Goal: Task Accomplishment & Management: Complete application form

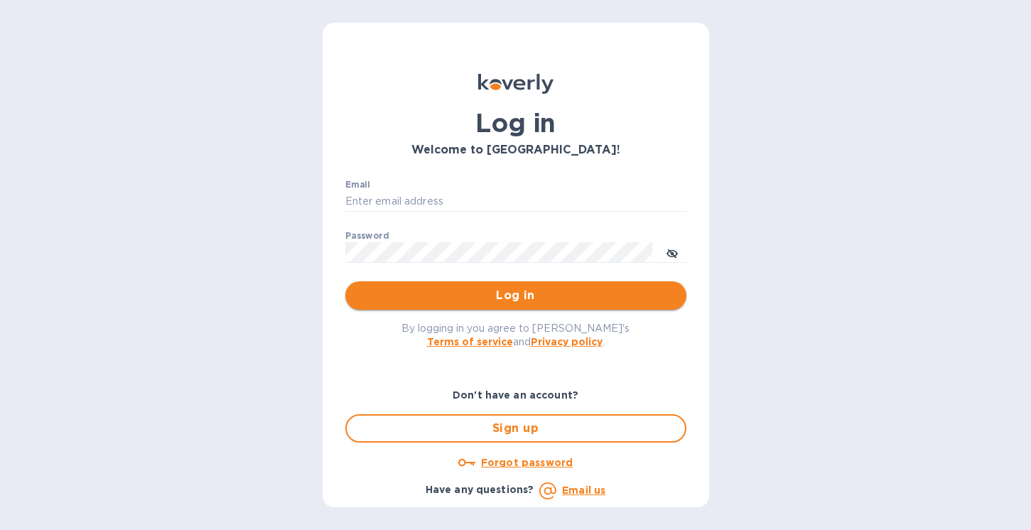
type input "[PERSON_NAME][EMAIL_ADDRESS][DOMAIN_NAME]"
click at [516, 304] on span "Log in" at bounding box center [516, 295] width 318 height 17
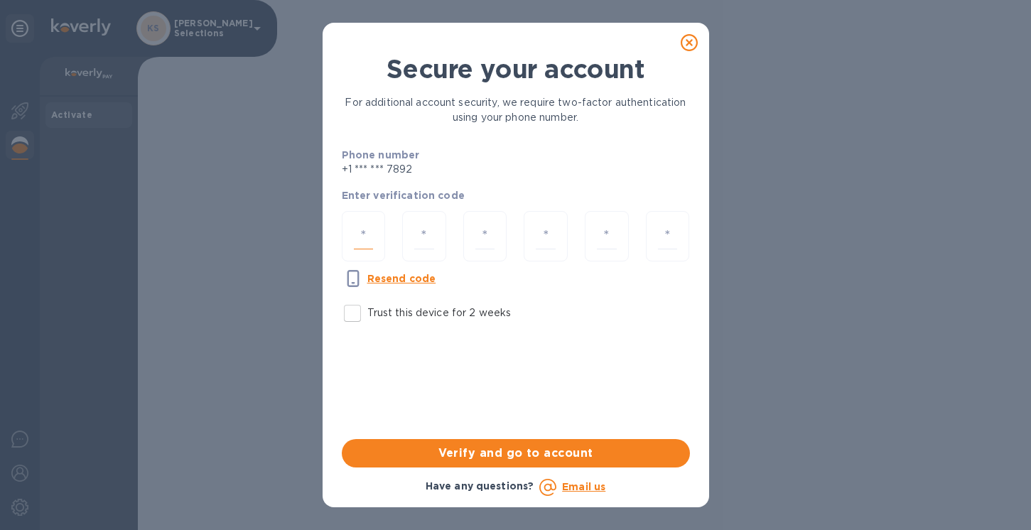
click at [367, 229] on input "number" at bounding box center [364, 236] width 20 height 26
type input "3"
type input "4"
type input "8"
type input "2"
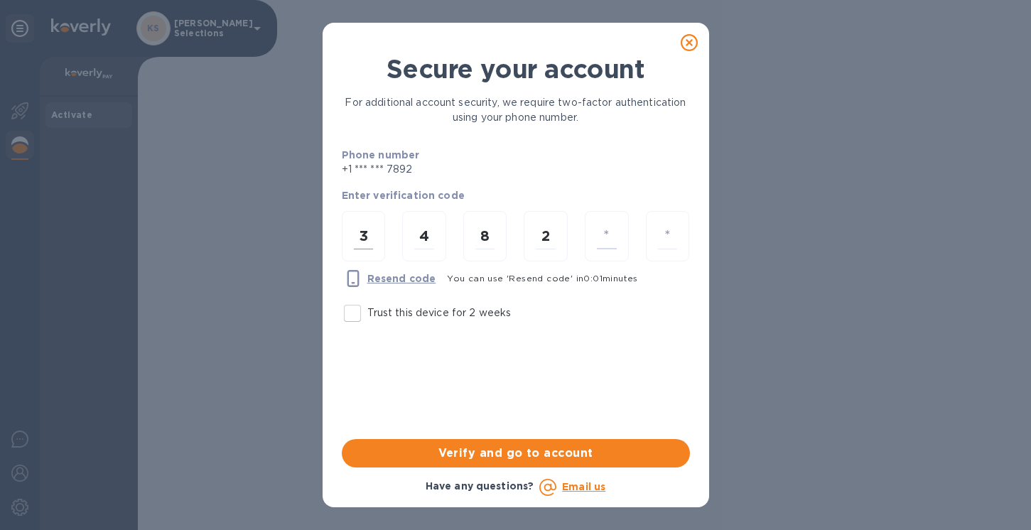
type input "9"
type input "8"
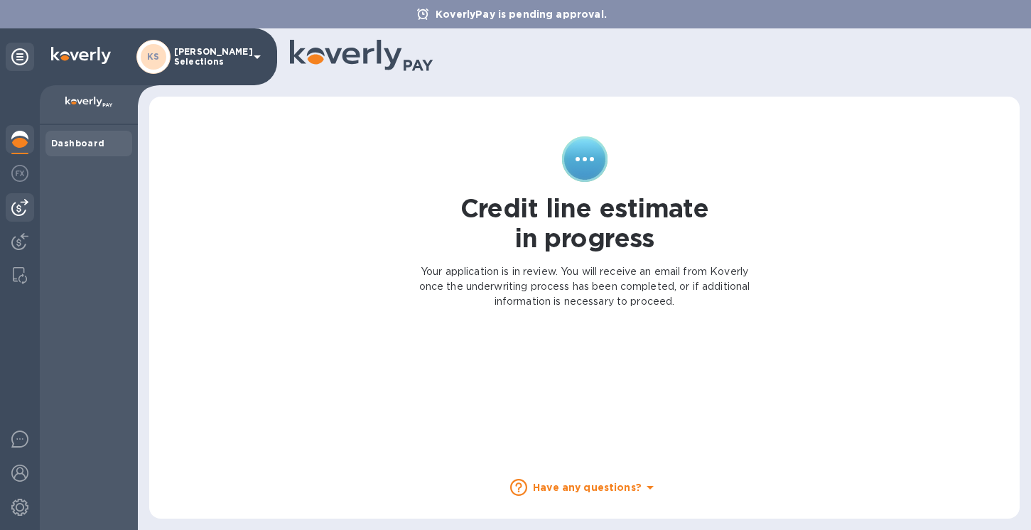
click at [29, 203] on div at bounding box center [20, 207] width 28 height 28
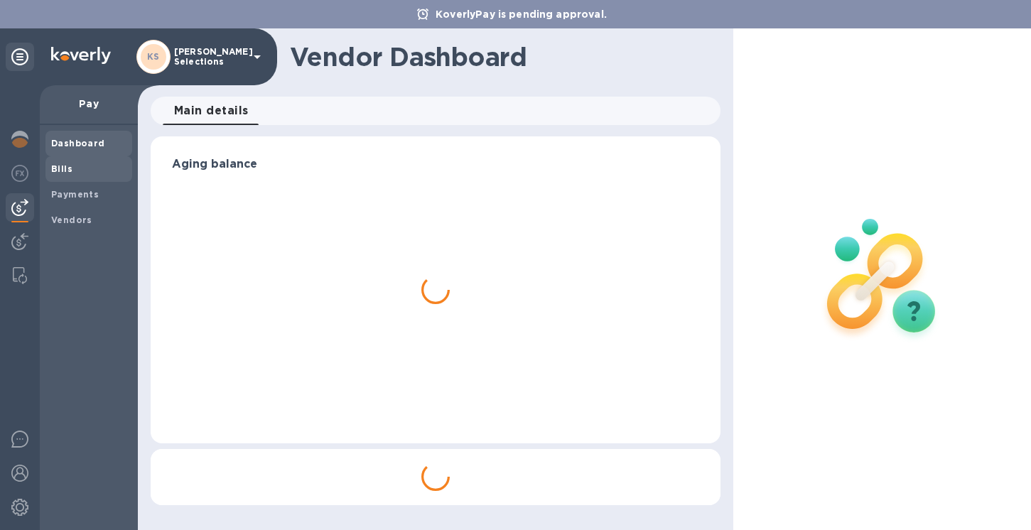
click at [72, 171] on span "Bills" at bounding box center [88, 169] width 75 height 14
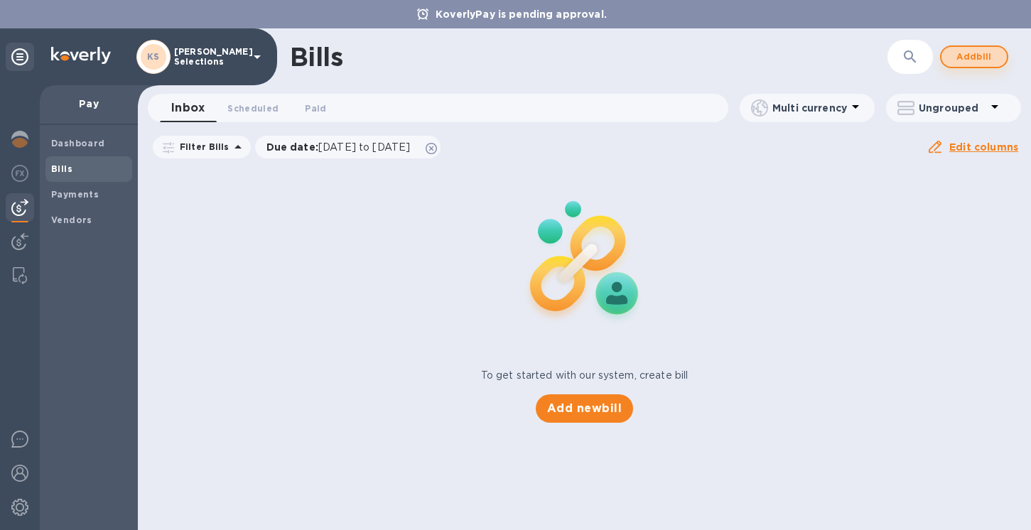
click at [963, 50] on span "Add bill" at bounding box center [974, 56] width 43 height 17
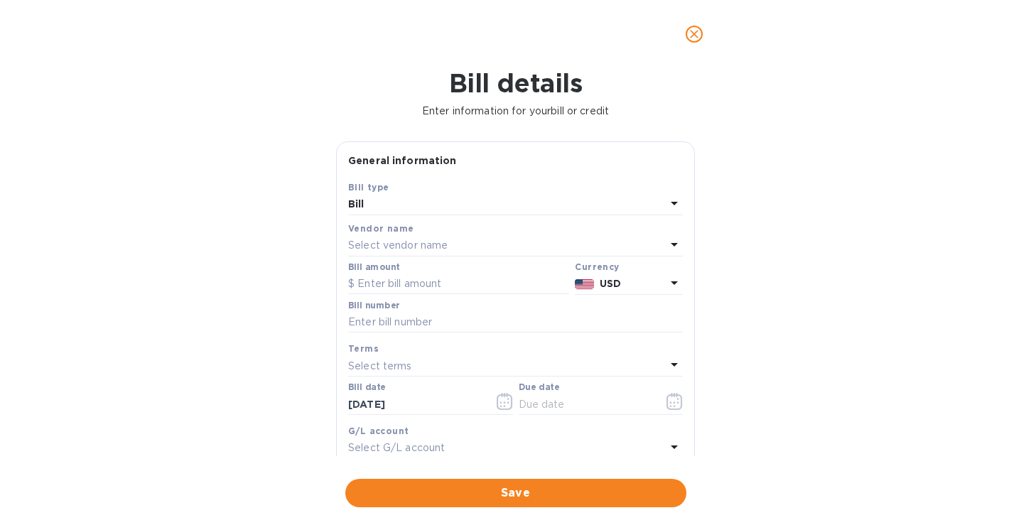
click at [375, 245] on p "Select vendor name" at bounding box center [397, 245] width 99 height 15
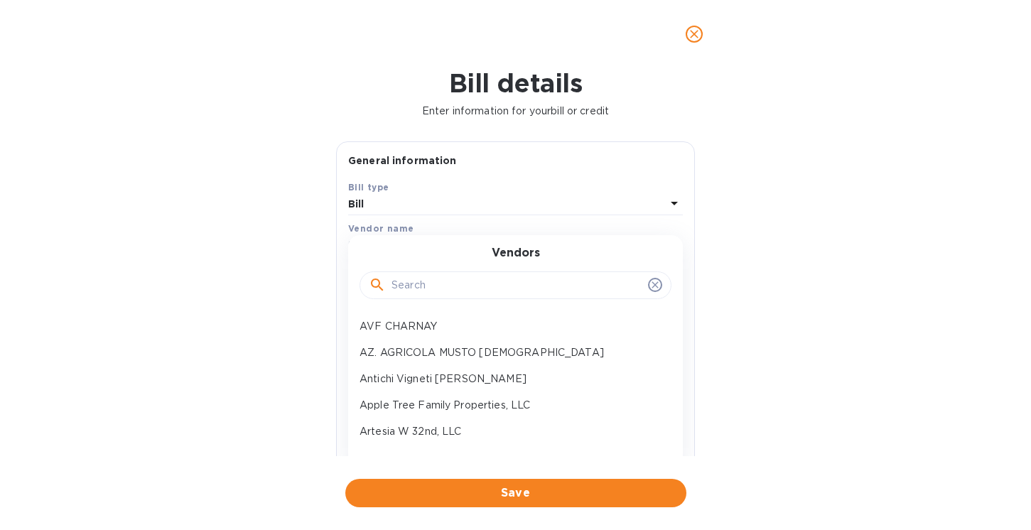
click at [399, 283] on input "text" at bounding box center [516, 285] width 251 height 21
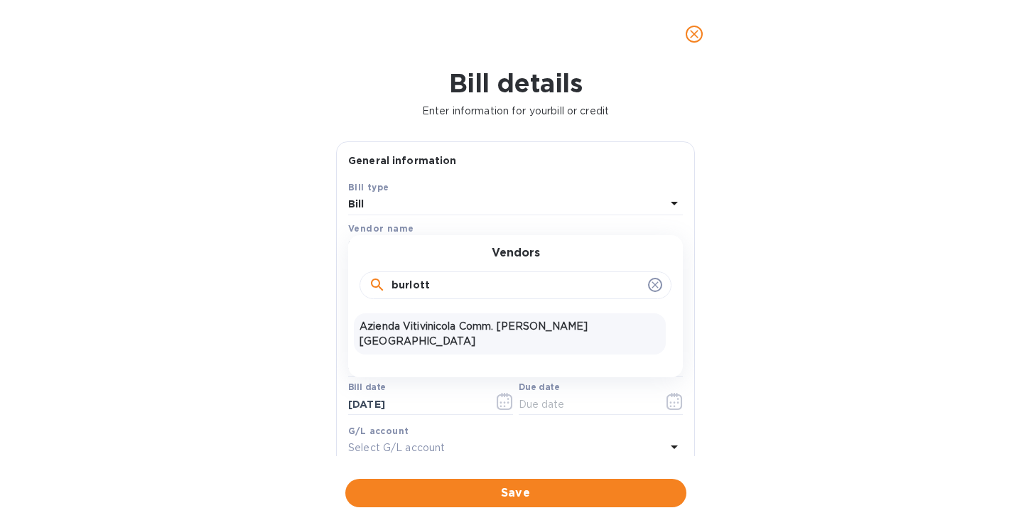
type input "burlott"
click at [444, 327] on p "Azienda Vitivinicola Comm. [PERSON_NAME][GEOGRAPHIC_DATA]" at bounding box center [510, 334] width 301 height 30
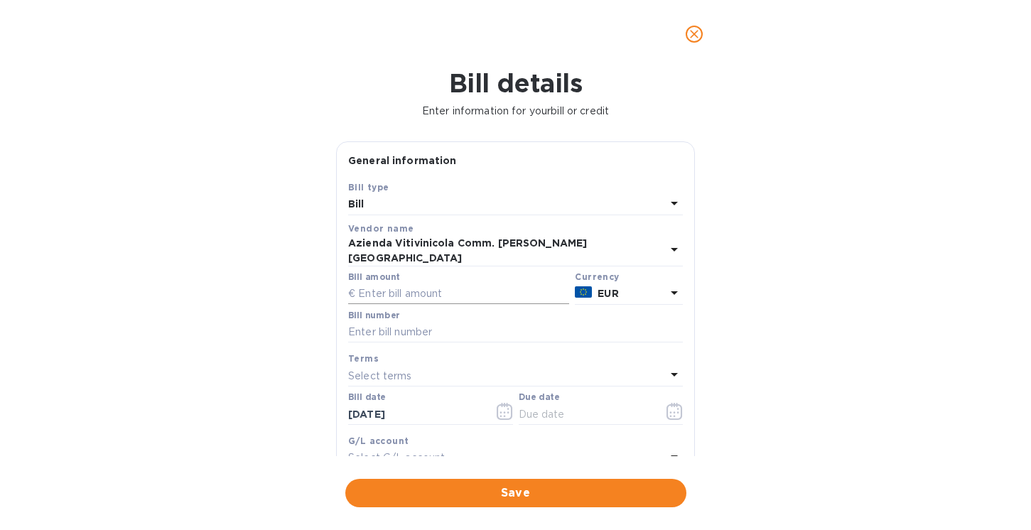
click at [415, 283] on input "text" at bounding box center [458, 293] width 221 height 21
type input "9,365.47"
click at [421, 322] on input "text" at bounding box center [515, 332] width 335 height 21
type input "31"
click at [854, 285] on div "Bill details Enter information for your bill or credit General information Save…" at bounding box center [515, 299] width 1031 height 462
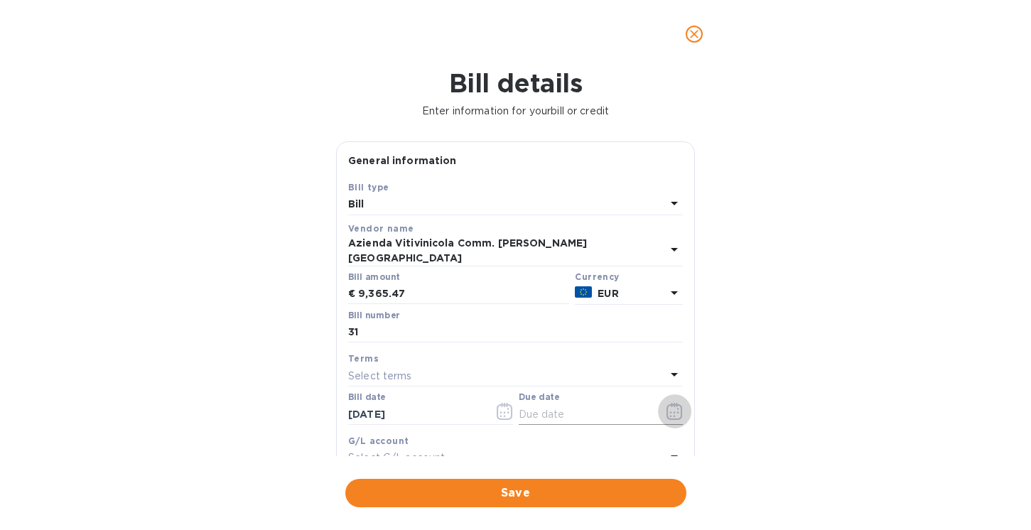
click at [666, 403] on icon "button" at bounding box center [674, 411] width 16 height 17
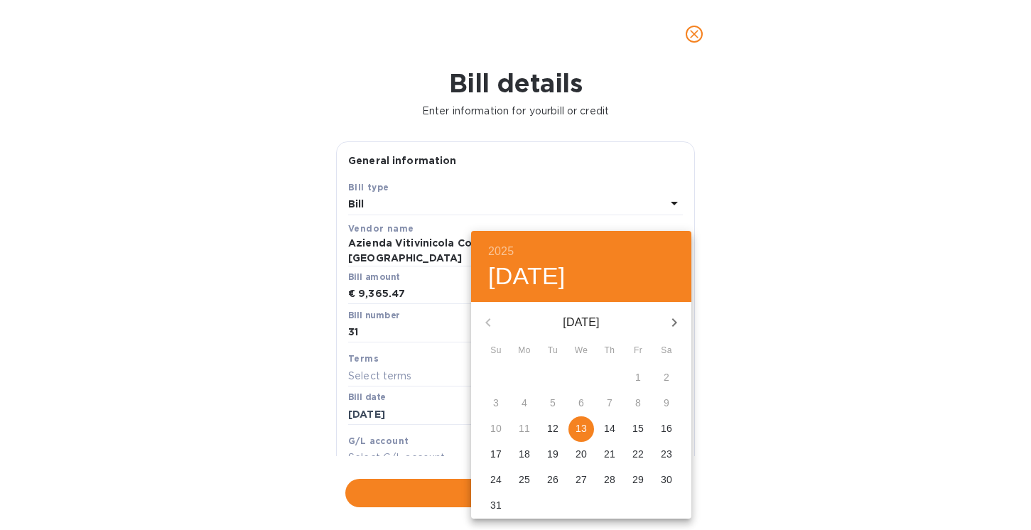
click at [578, 431] on p "13" at bounding box center [581, 428] width 11 height 14
type input "[DATE]"
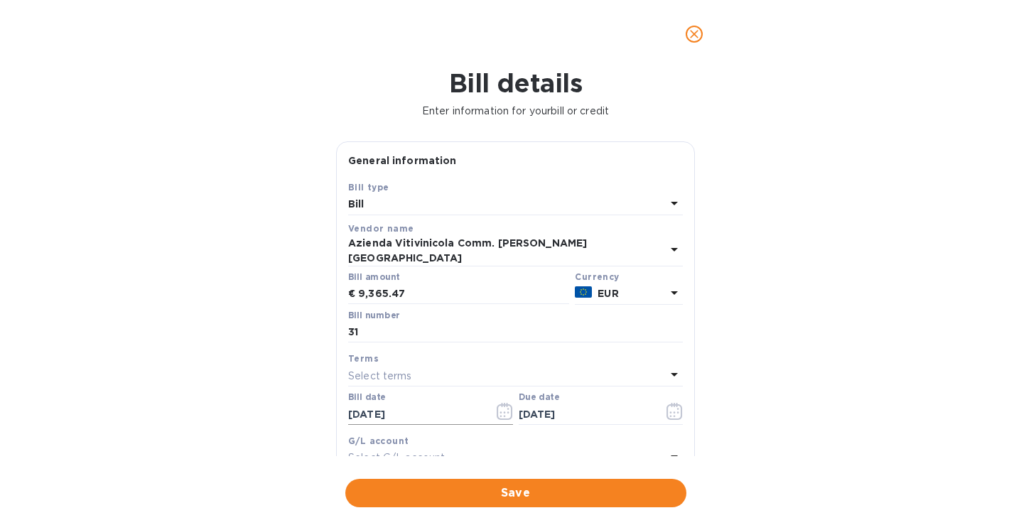
scroll to position [220, 0]
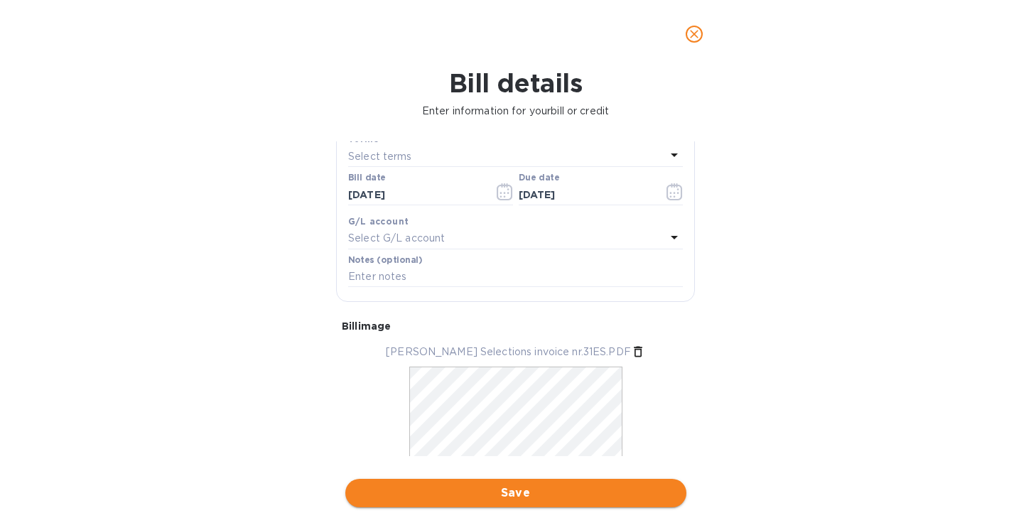
click at [487, 500] on span "Save" at bounding box center [516, 493] width 318 height 17
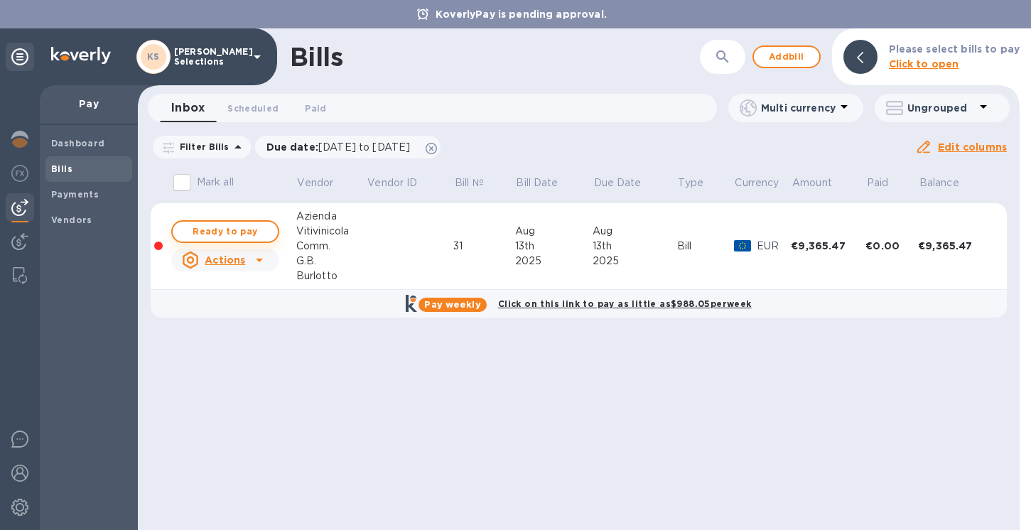
click at [242, 232] on span "Ready to pay" at bounding box center [225, 231] width 82 height 17
checkbox input "true"
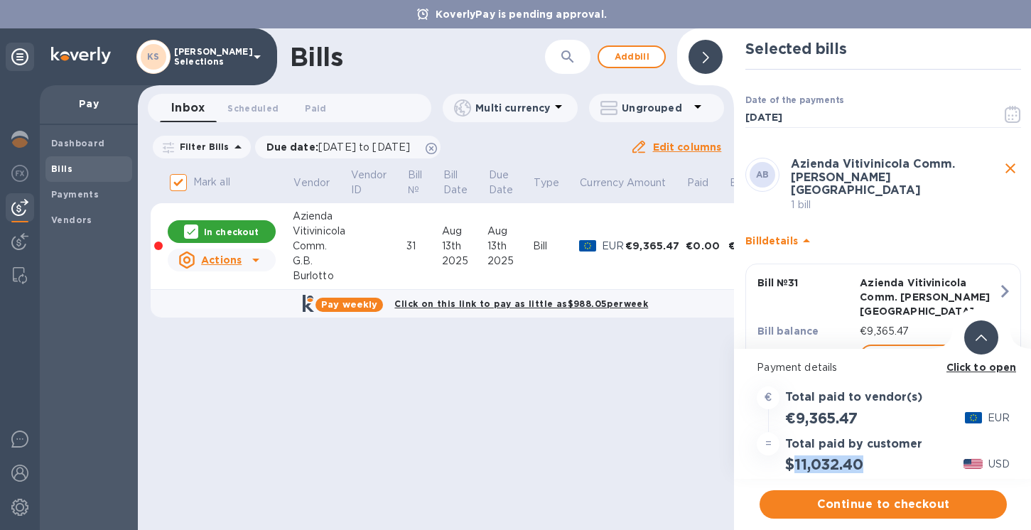
drag, startPoint x: 864, startPoint y: 466, endPoint x: 794, endPoint y: 466, distance: 69.6
click at [794, 466] on h2 "$11,032.40" at bounding box center [823, 464] width 77 height 18
copy h2 "11,032.40"
click at [985, 369] on b "Click to open" at bounding box center [981, 367] width 70 height 11
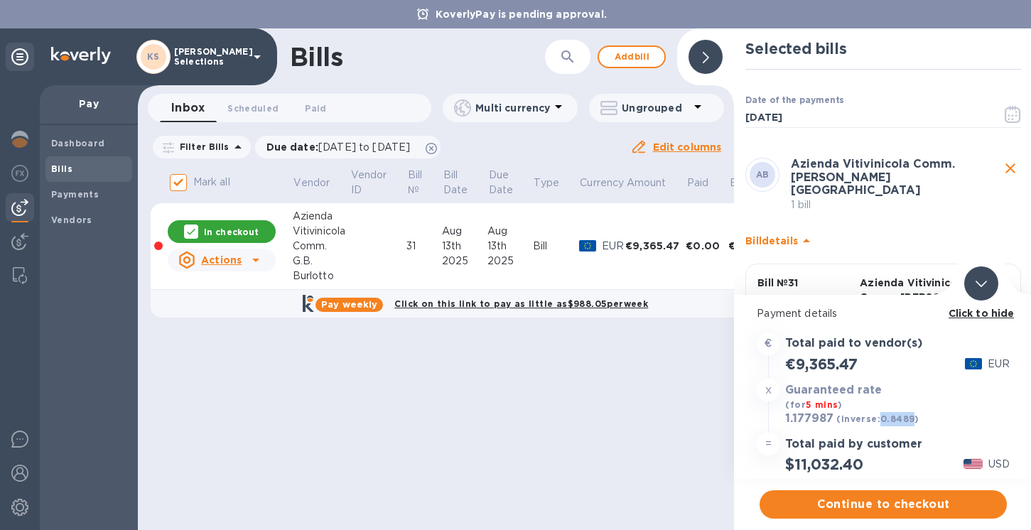
drag, startPoint x: 911, startPoint y: 420, endPoint x: 880, endPoint y: 419, distance: 31.3
click at [880, 419] on b "(inverse: 0.8489 )" at bounding box center [877, 419] width 82 height 11
copy b "0.8489"
click at [873, 498] on span "Continue to checkout" at bounding box center [883, 504] width 225 height 17
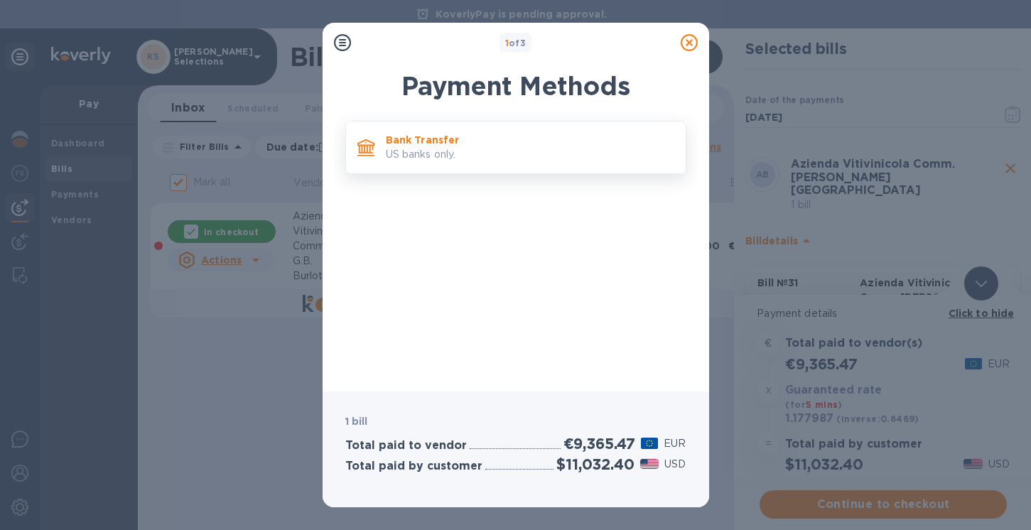
click at [481, 164] on div "Bank Transfer US banks only." at bounding box center [530, 147] width 300 height 40
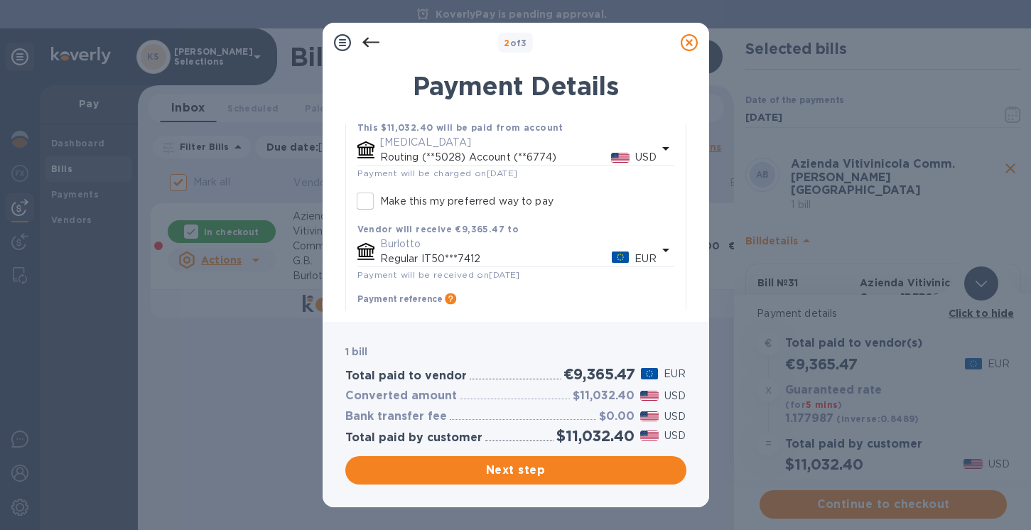
scroll to position [160, 0]
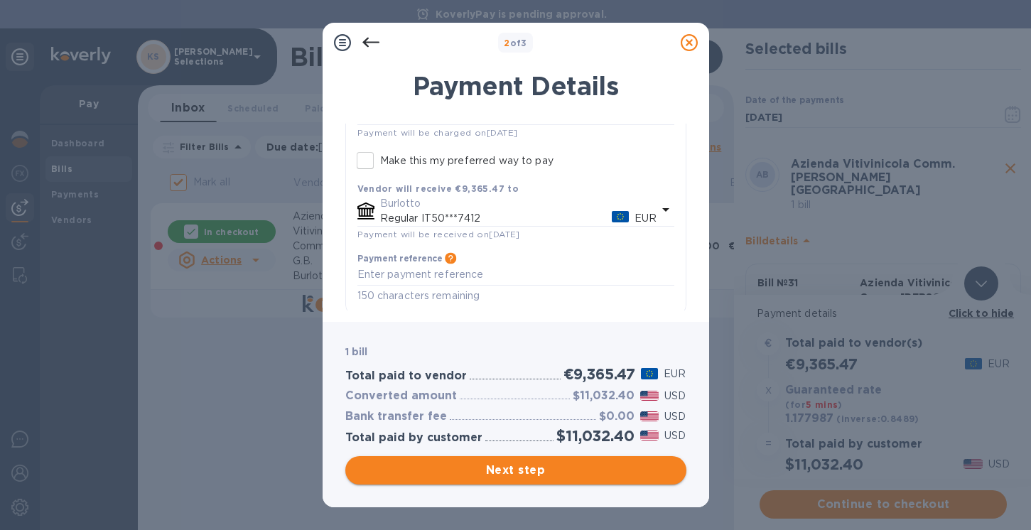
click at [503, 470] on span "Next step" at bounding box center [516, 470] width 318 height 17
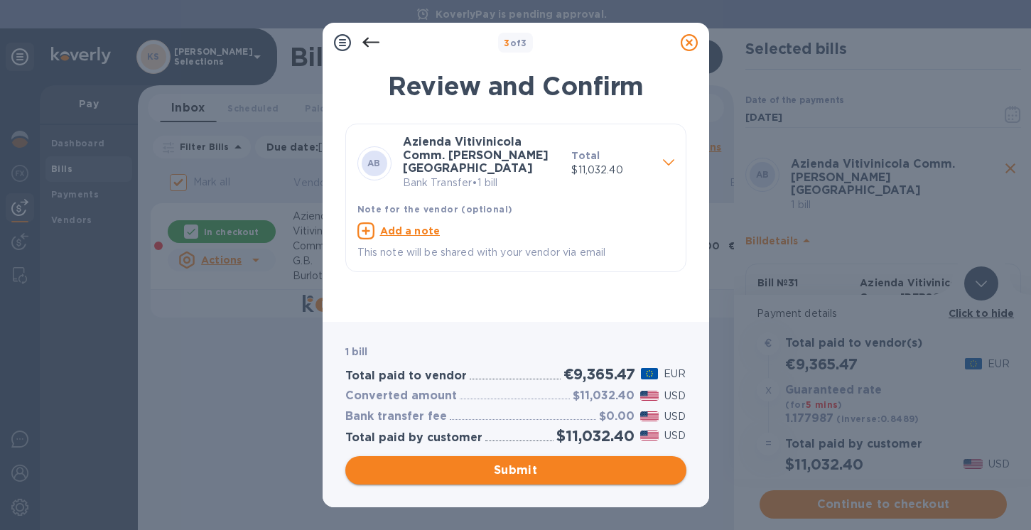
click at [503, 470] on span "Submit" at bounding box center [516, 470] width 318 height 17
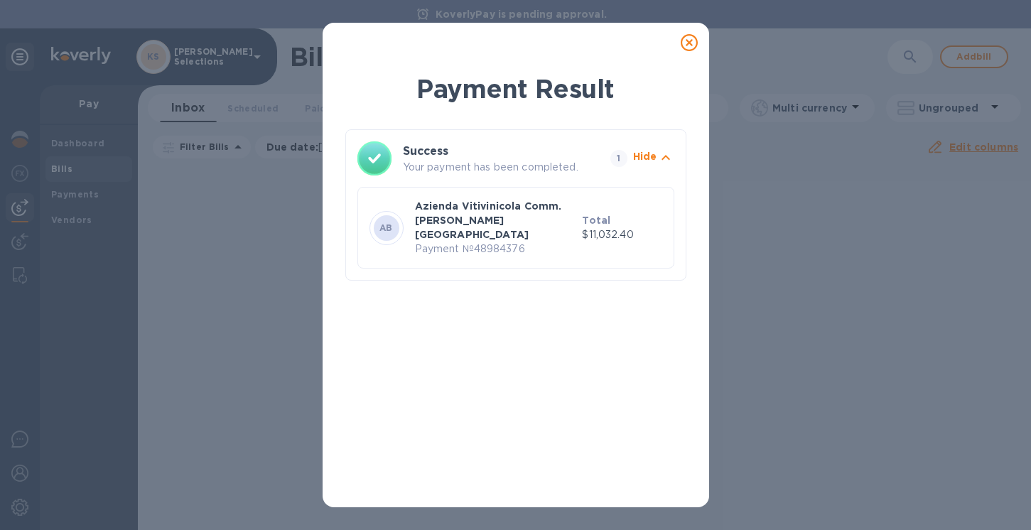
click at [687, 39] on icon at bounding box center [689, 42] width 17 height 17
